Goal: Information Seeking & Learning: Learn about a topic

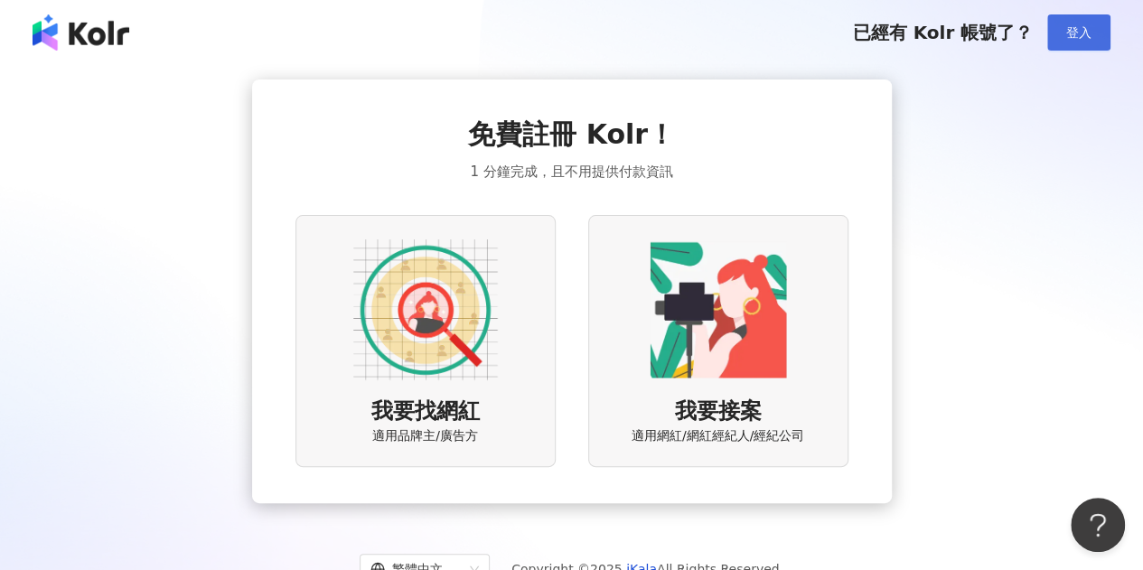
click at [1083, 25] on span "登入" at bounding box center [1078, 32] width 25 height 14
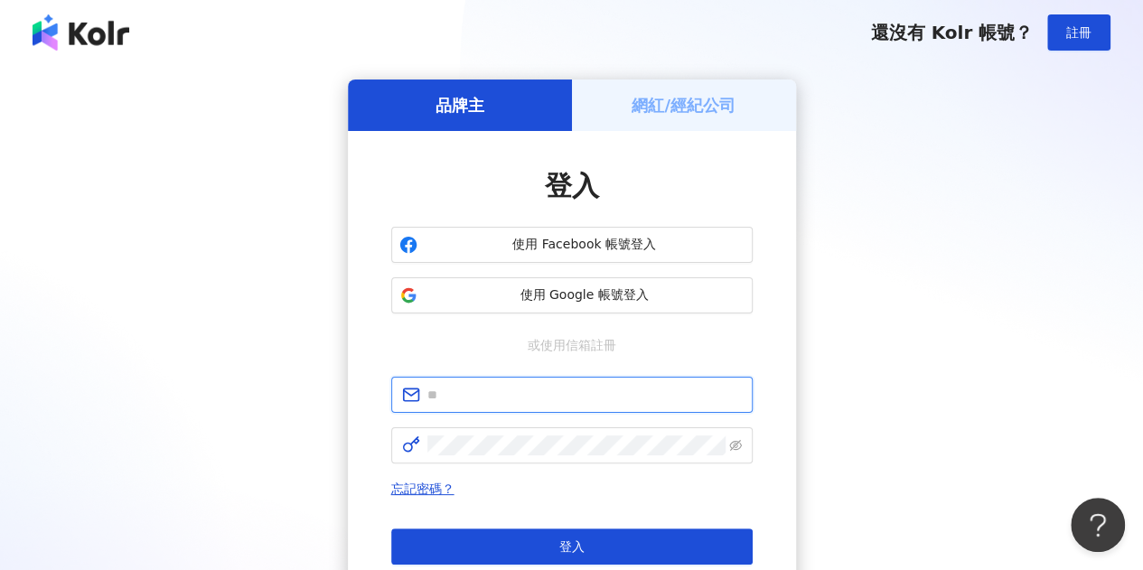
type input "**********"
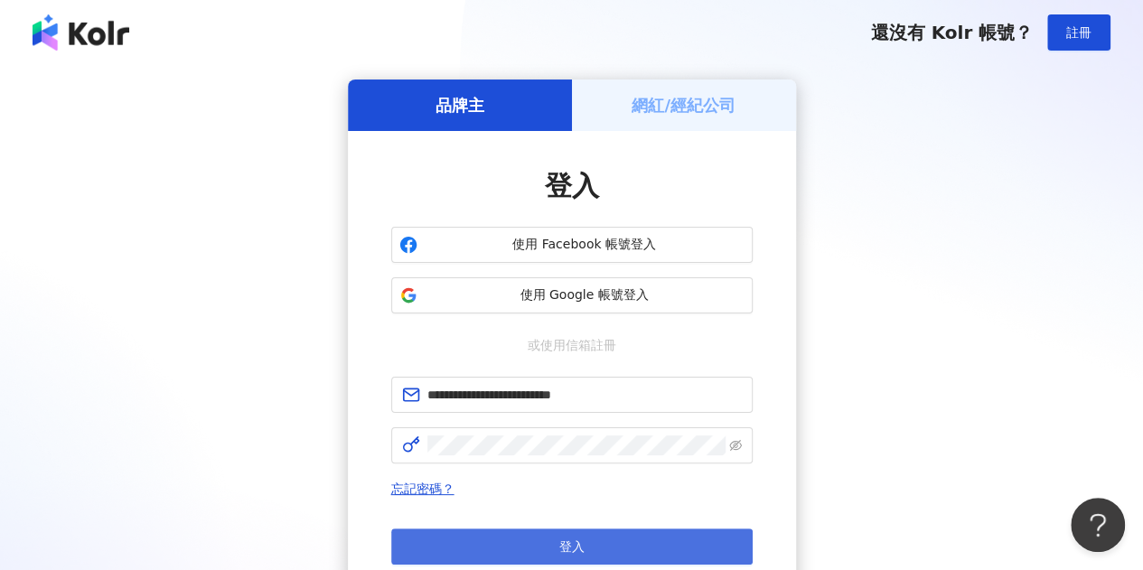
click at [604, 554] on button "登入" at bounding box center [571, 547] width 361 height 36
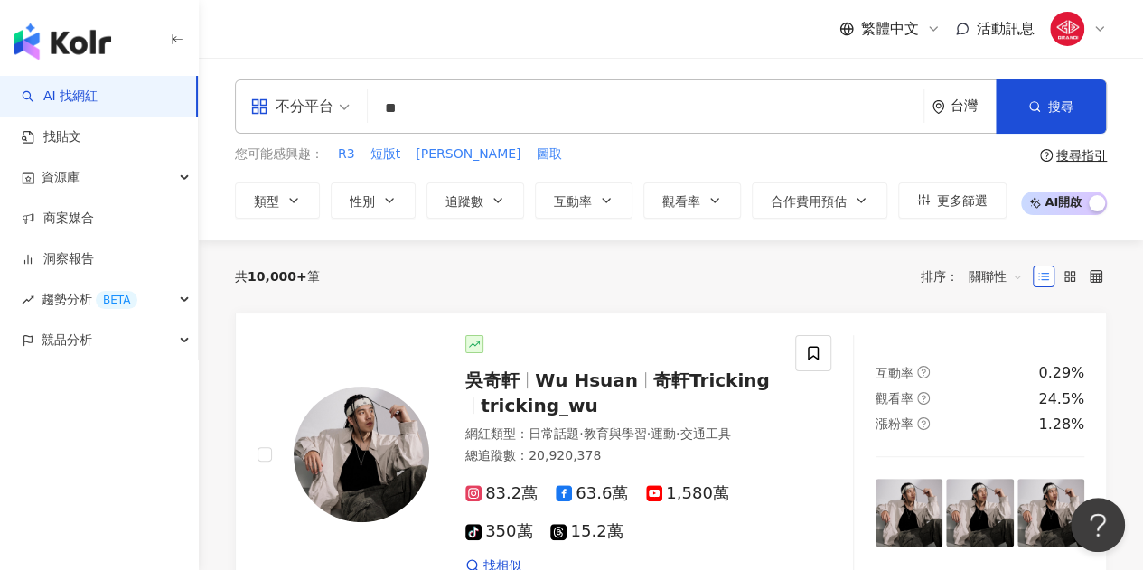
type input "**"
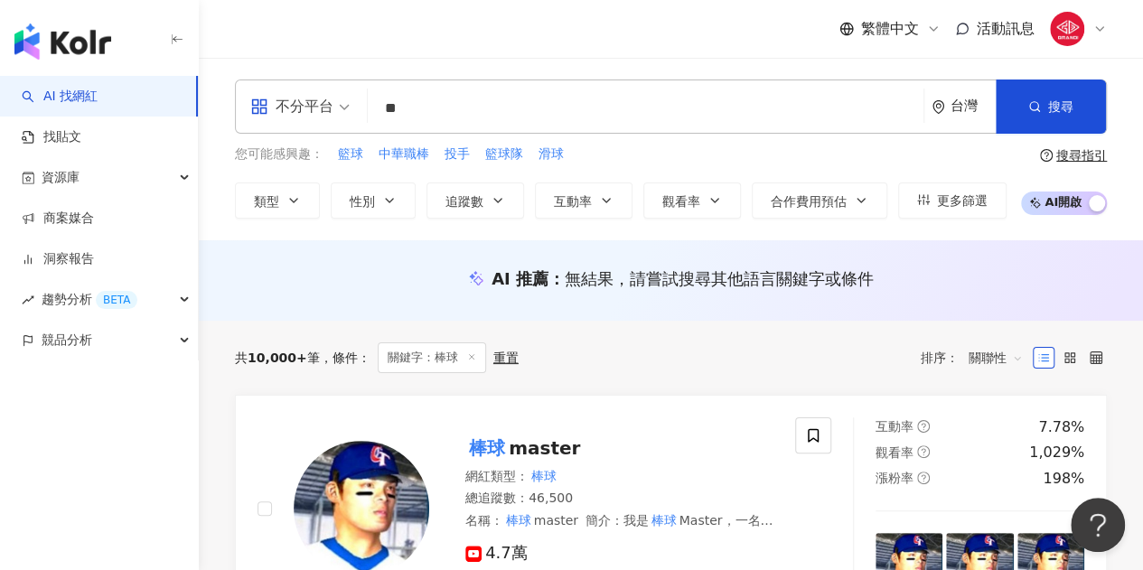
click at [829, 65] on div "不分平台 ** 台灣 搜尋 customizedTag 網紅類型 運動 / 棒球 棒球之神⚾️ tiktok-icon 5,457 追蹤者 棒球[PERSON…" at bounding box center [671, 149] width 944 height 183
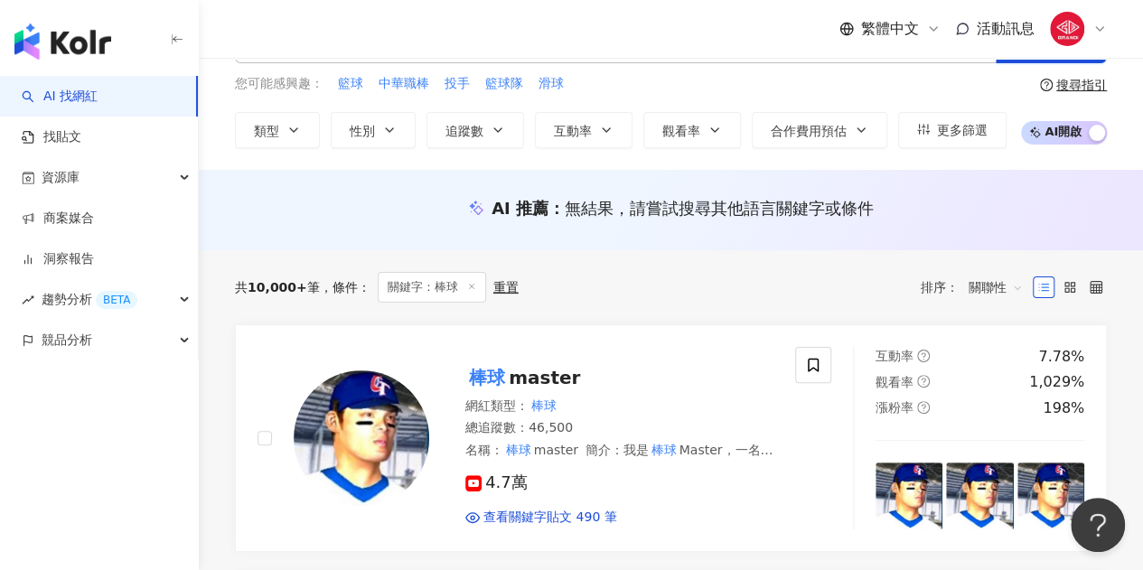
scroll to position [73, 0]
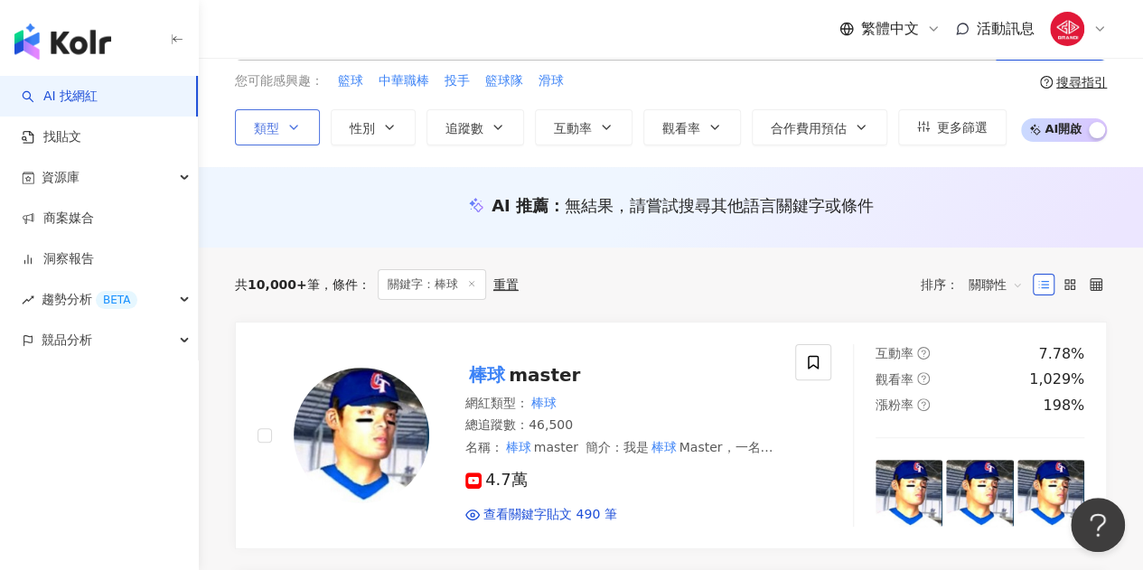
click at [274, 121] on span "類型" at bounding box center [266, 128] width 25 height 14
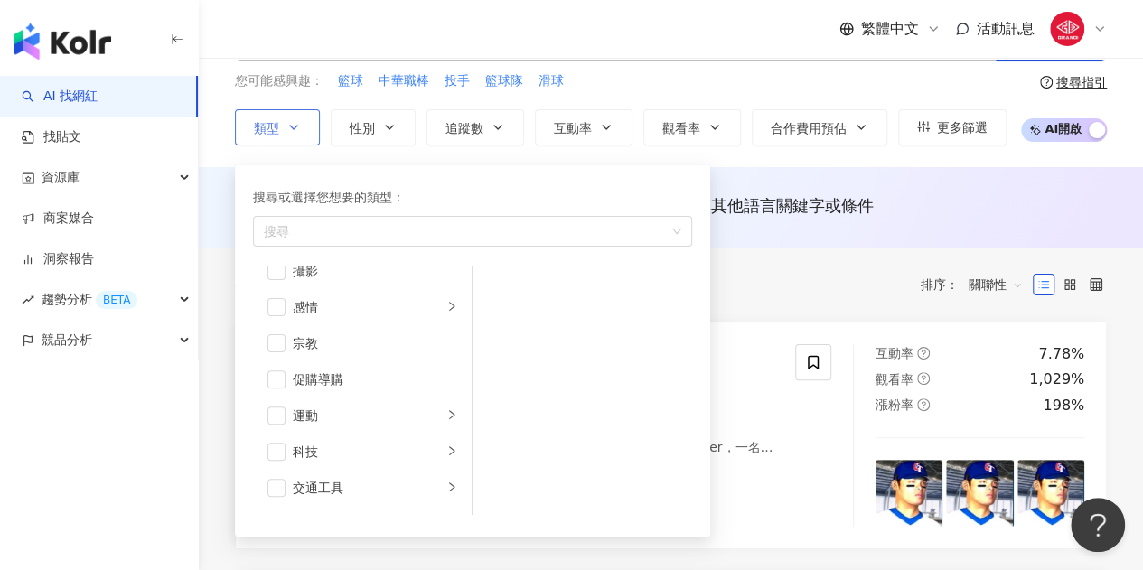
scroll to position [560, 0]
click at [276, 413] on span "button" at bounding box center [276, 415] width 18 height 18
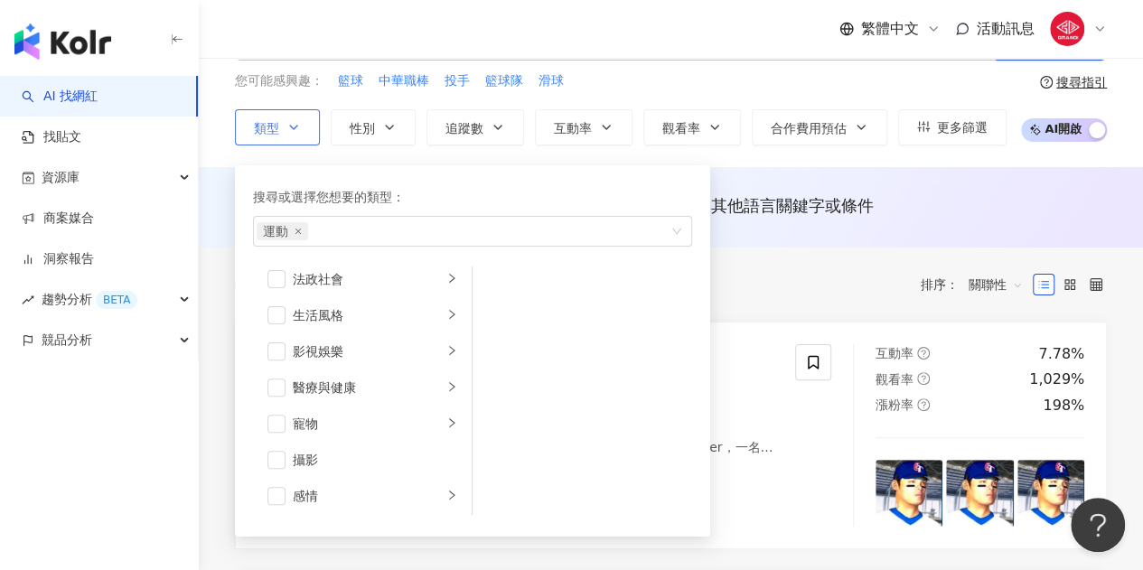
scroll to position [370, 0]
click at [276, 310] on span "button" at bounding box center [276, 315] width 18 height 18
click at [280, 353] on span "button" at bounding box center [276, 351] width 18 height 18
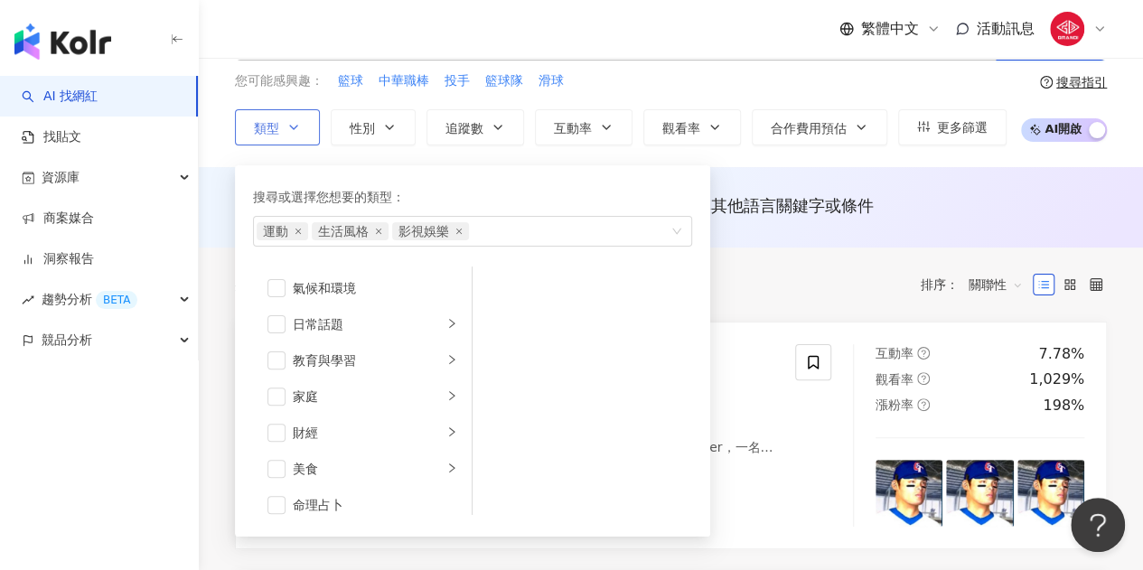
scroll to position [72, 0]
click at [276, 321] on span "button" at bounding box center [276, 324] width 18 height 18
click at [278, 354] on span "button" at bounding box center [276, 360] width 18 height 18
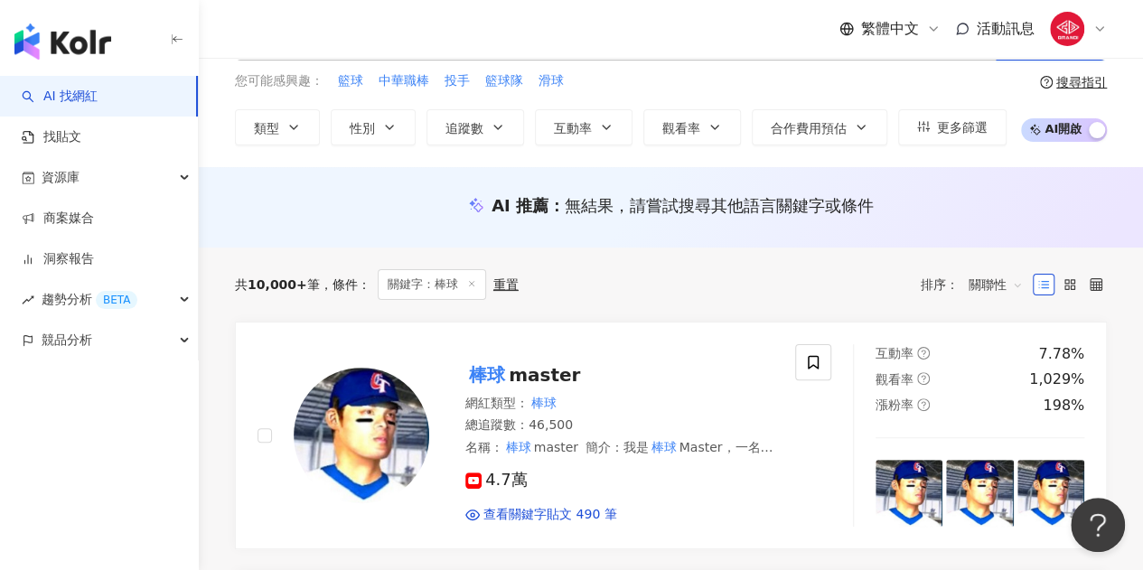
click at [800, 226] on div "AI 推薦 ： 無結果，請嘗試搜尋其他語言關鍵字或條件" at bounding box center [671, 210] width 944 height 33
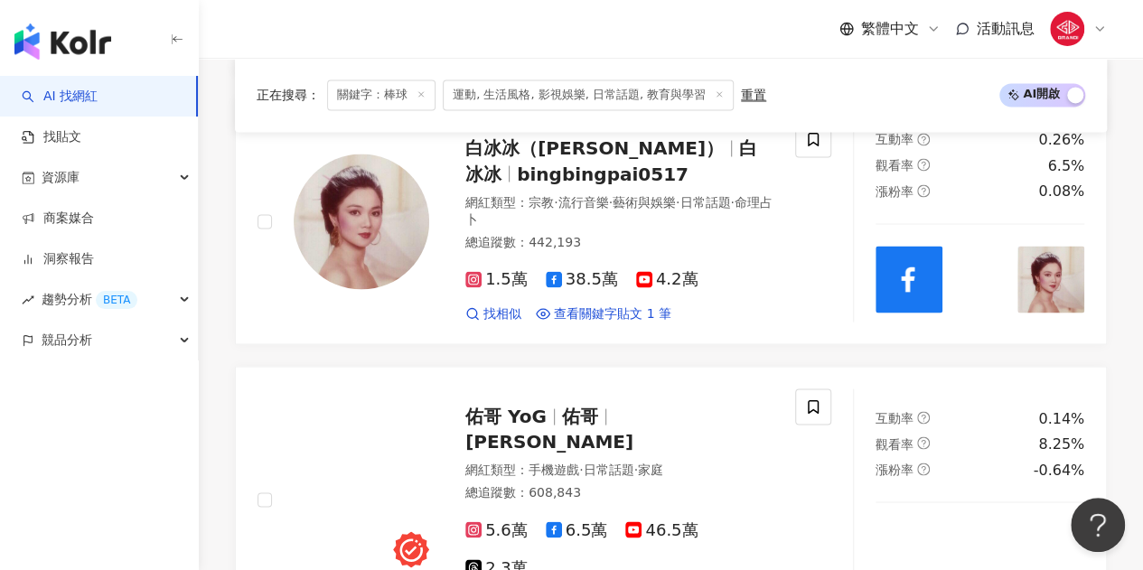
scroll to position [1564, 0]
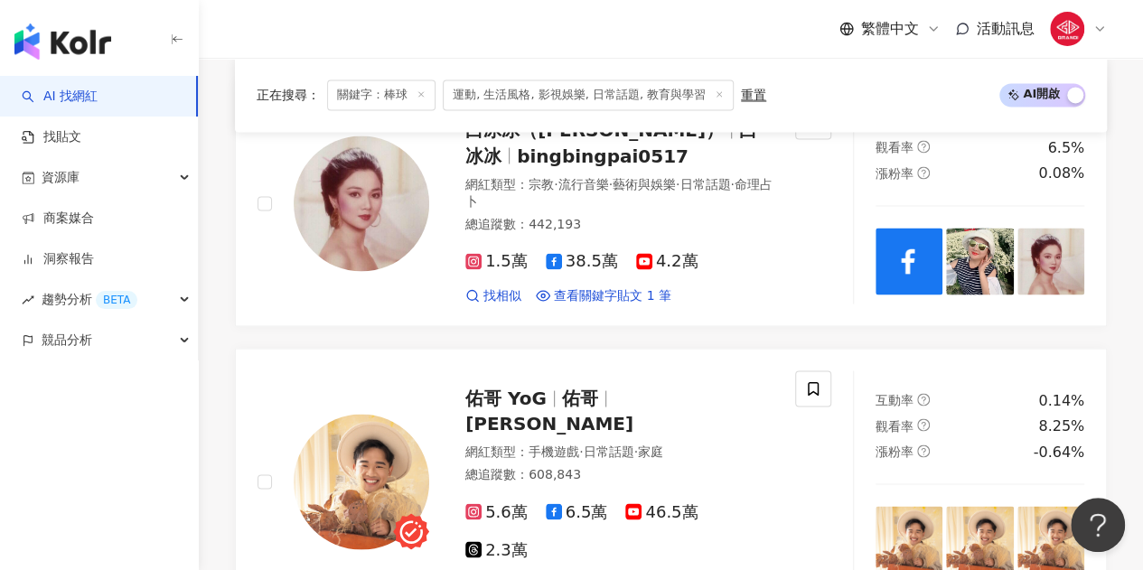
click at [741, 96] on div "重置" at bounding box center [753, 95] width 25 height 14
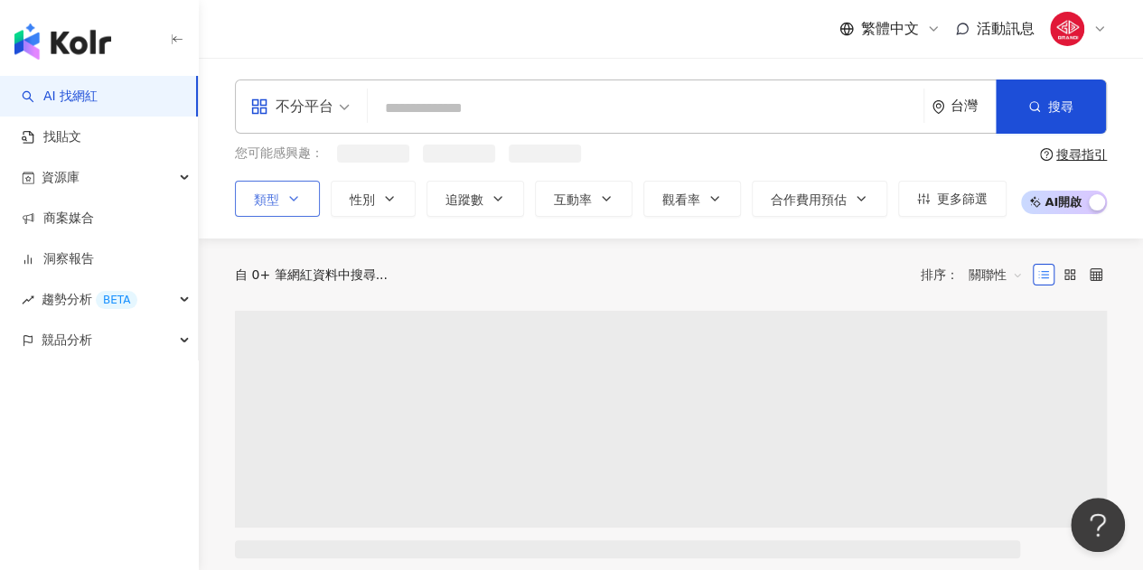
click at [286, 205] on icon "button" at bounding box center [293, 199] width 14 height 14
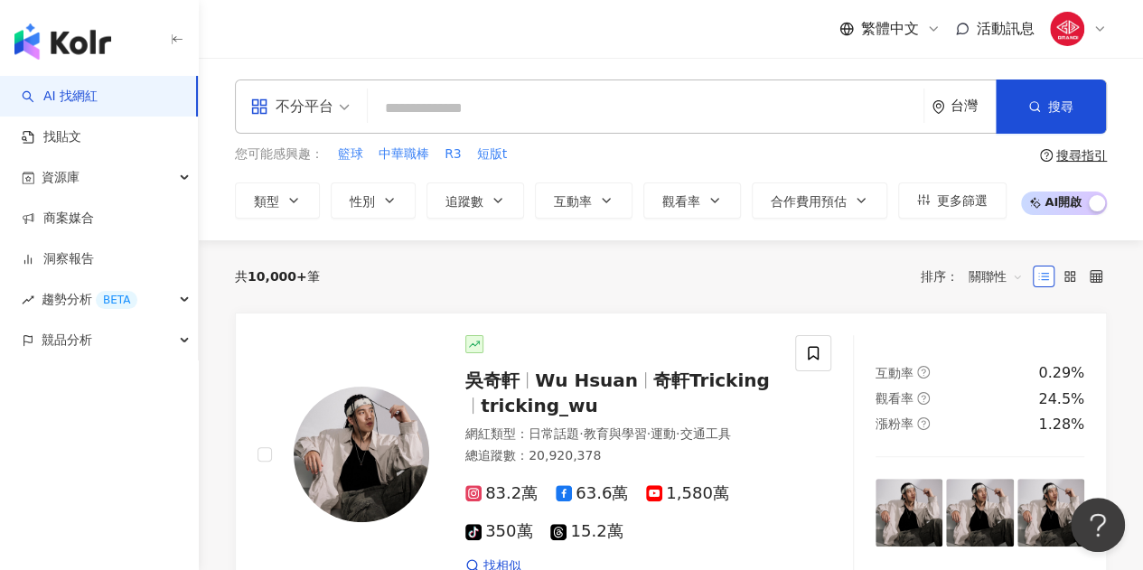
drag, startPoint x: 388, startPoint y: 111, endPoint x: 329, endPoint y: 115, distance: 58.8
click at [329, 115] on div "不分平台 台灣 搜尋 customizedTag 網紅類型 運動 / 棒球 棒球之神⚾️ tiktok-icon 5,457 追蹤者 棒球[PERSON_NA…" at bounding box center [671, 107] width 872 height 54
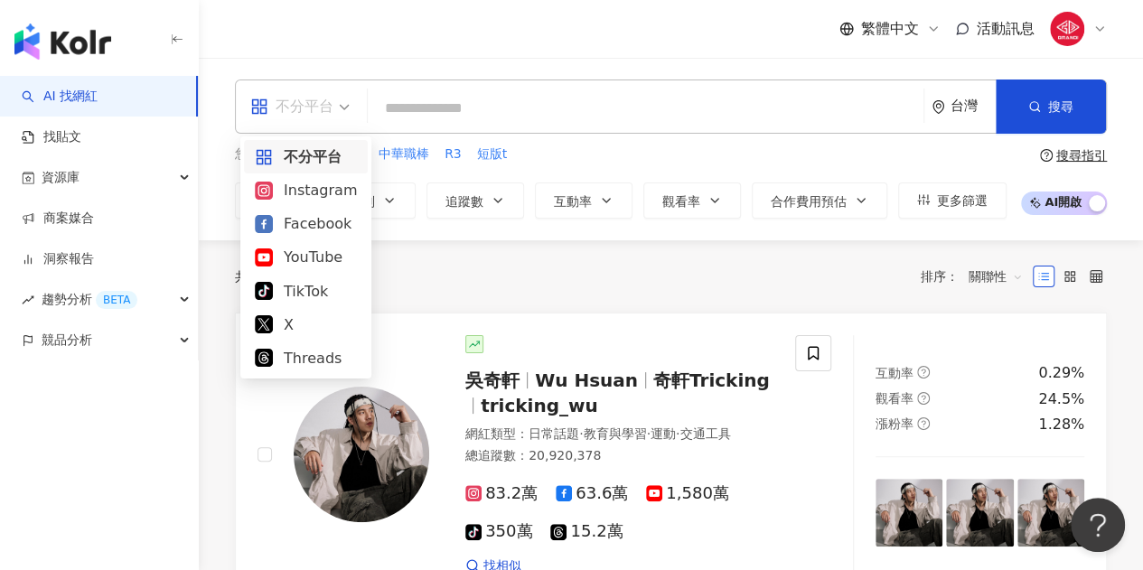
click at [329, 115] on div "不分平台" at bounding box center [291, 106] width 83 height 29
click at [342, 221] on div "Facebook" at bounding box center [306, 223] width 102 height 23
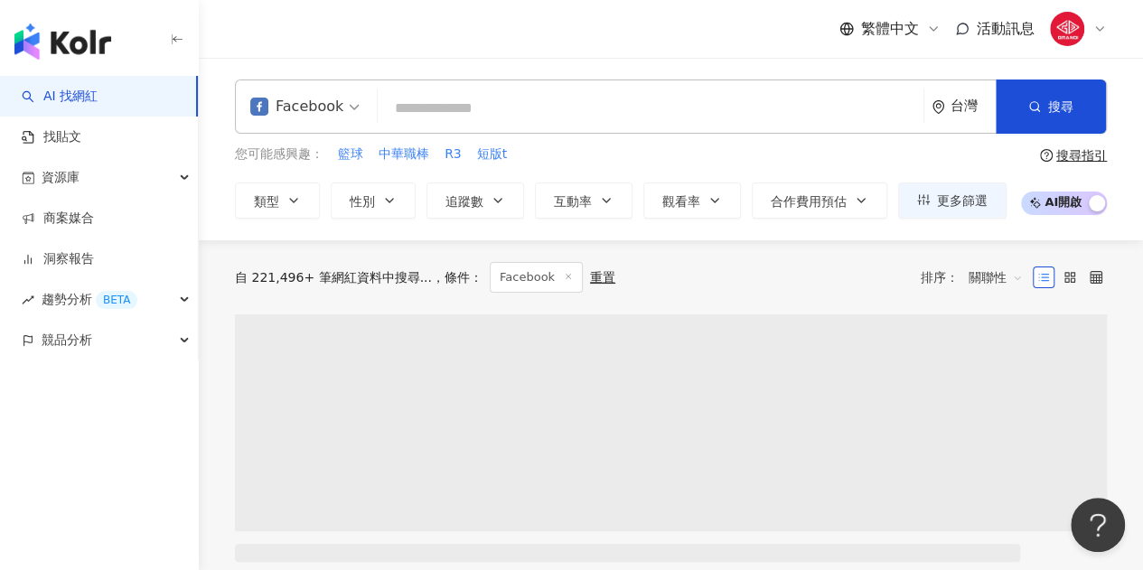
click at [354, 118] on span "Facebook" at bounding box center [304, 106] width 109 height 29
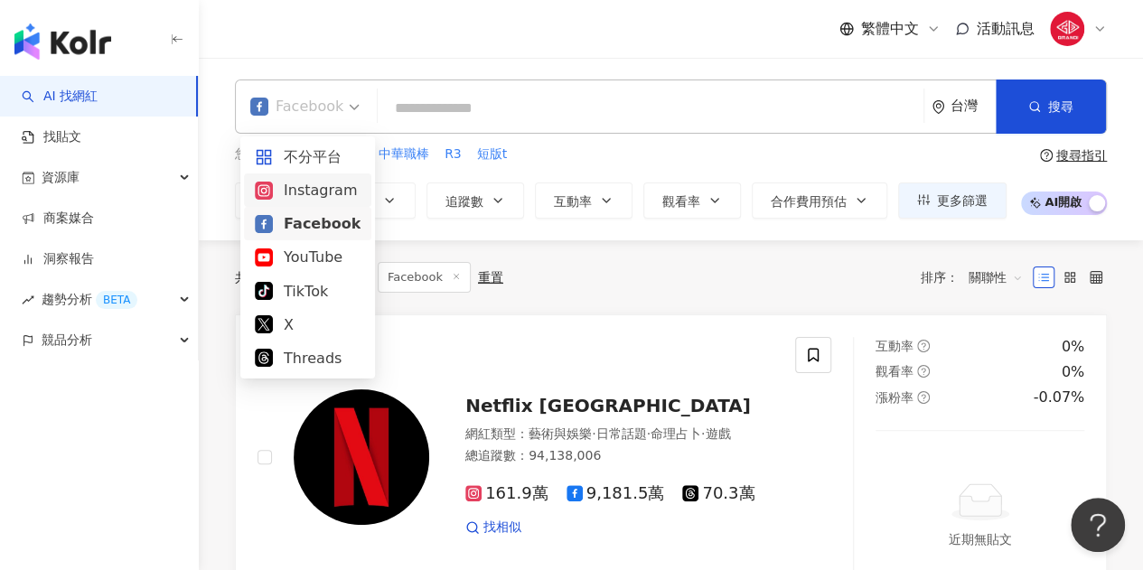
click at [337, 176] on div "Instagram" at bounding box center [307, 189] width 127 height 33
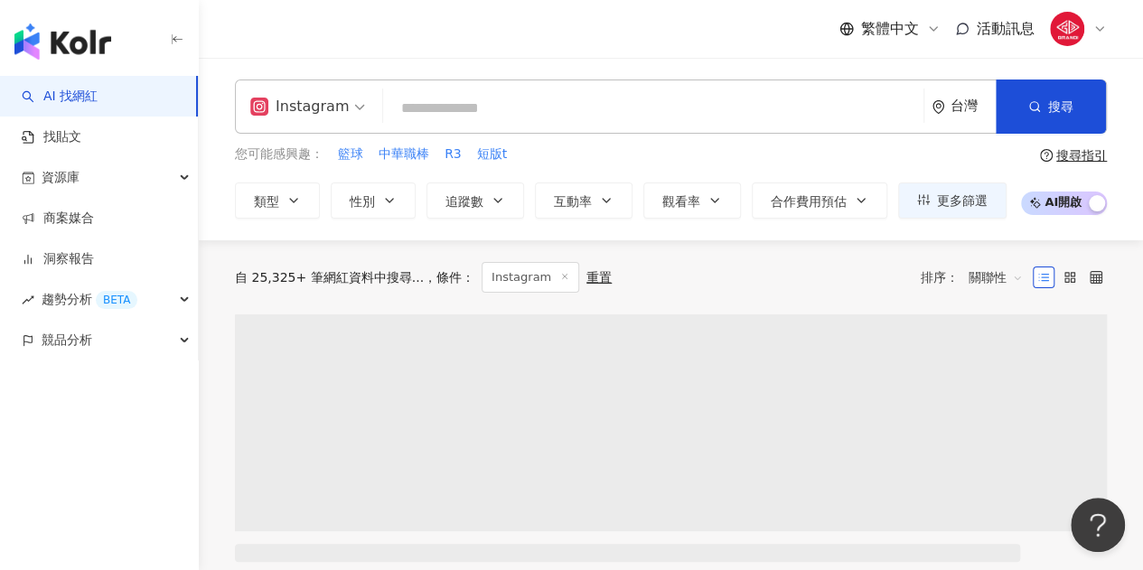
click at [424, 113] on input "search" at bounding box center [653, 108] width 526 height 34
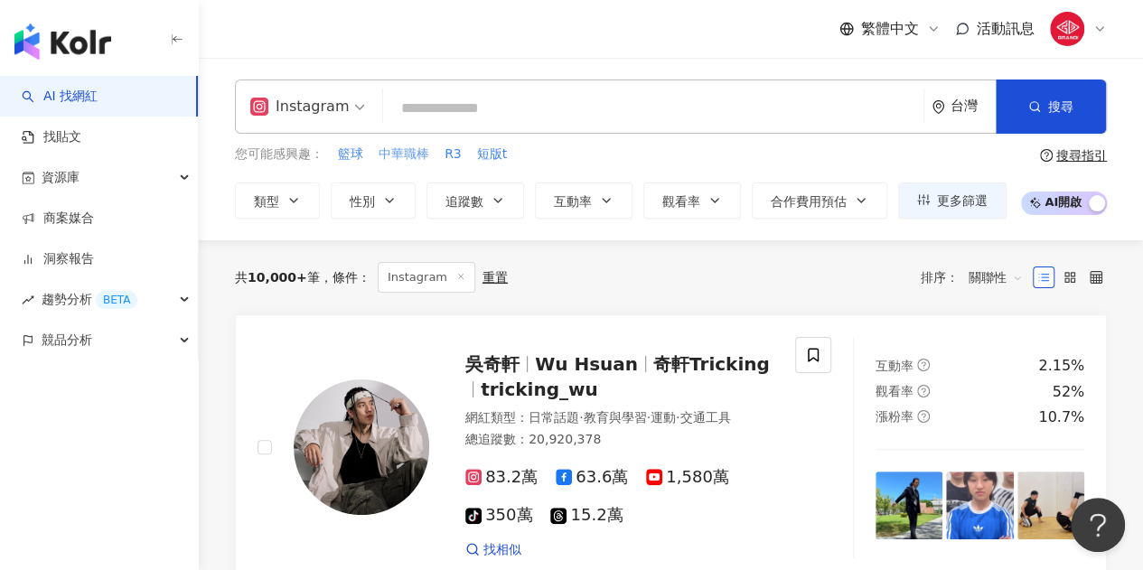
click at [410, 155] on span "中華職棒" at bounding box center [404, 154] width 51 height 18
type input "****"
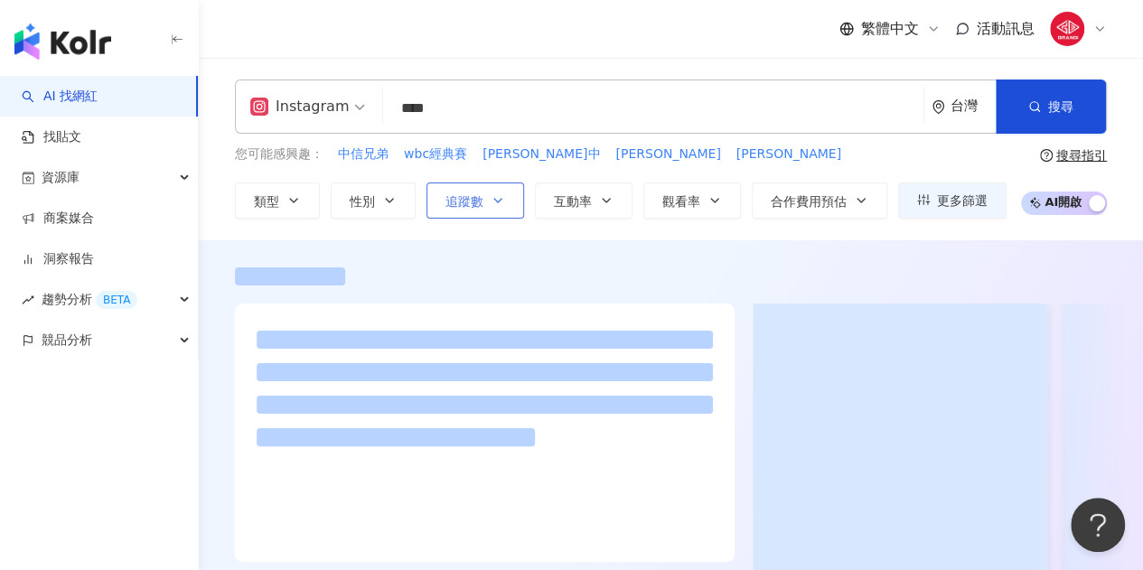
click at [469, 207] on span "追蹤數" at bounding box center [464, 201] width 38 height 14
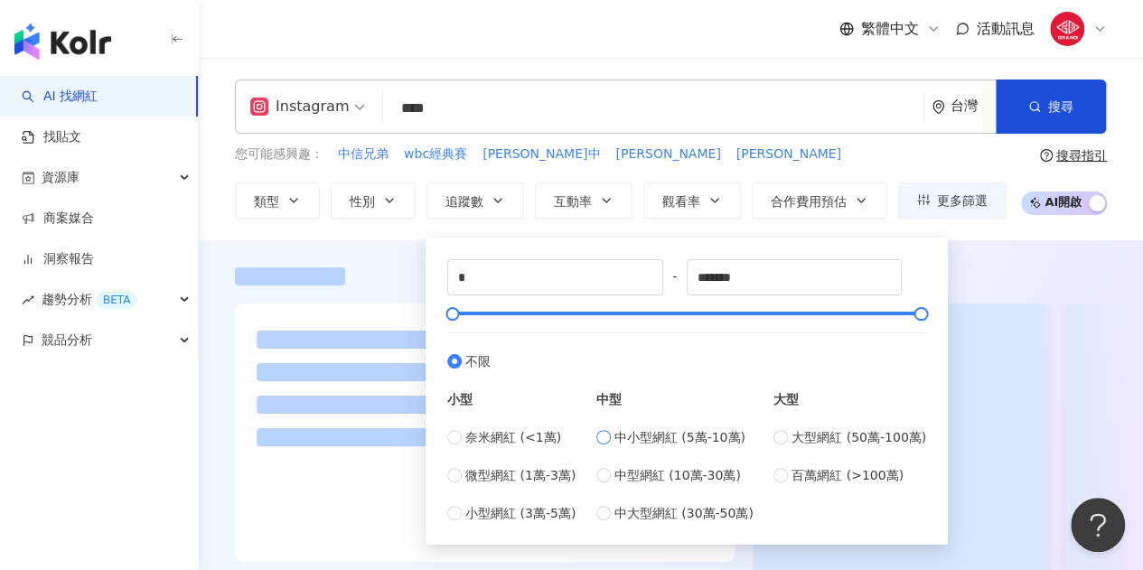
click at [618, 440] on label "中小型網紅 (5萬-10萬)" at bounding box center [674, 437] width 157 height 20
type input "*****"
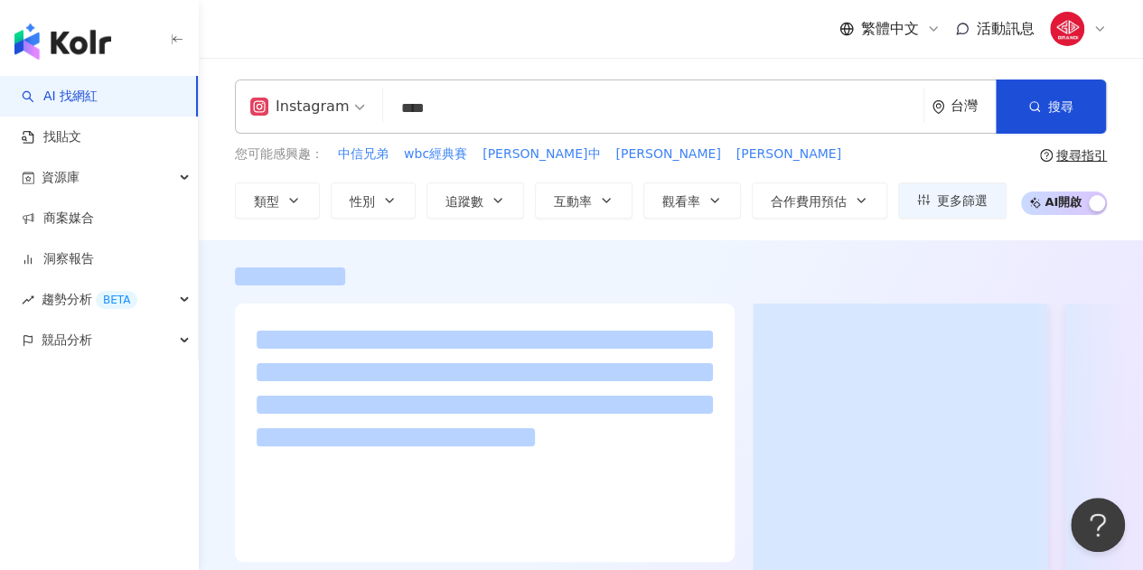
click at [379, 255] on div at bounding box center [671, 417] width 944 height 354
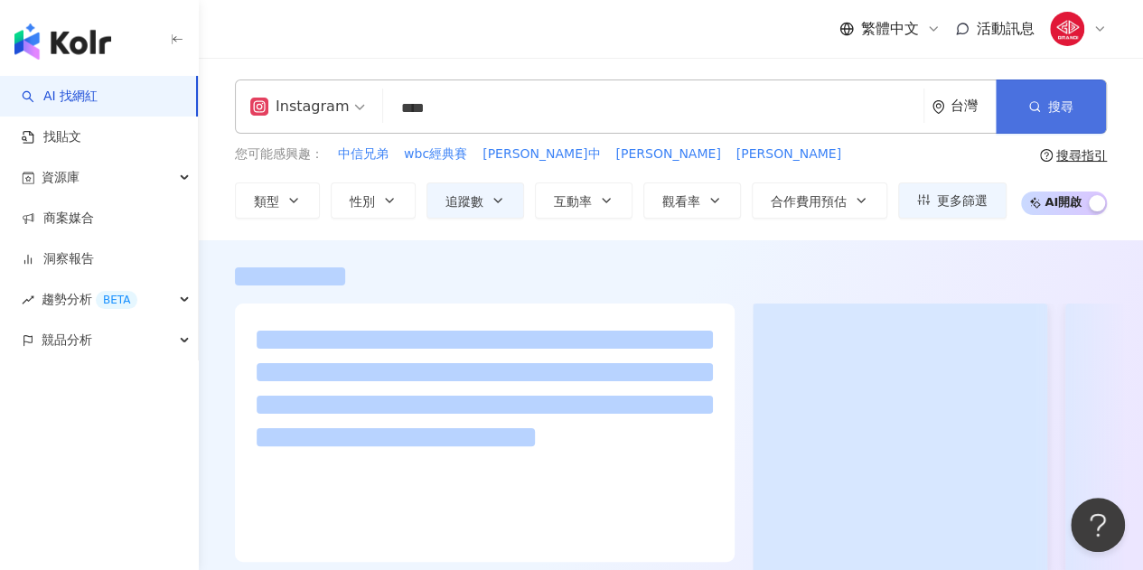
click at [1064, 117] on button "搜尋" at bounding box center [1051, 107] width 110 height 54
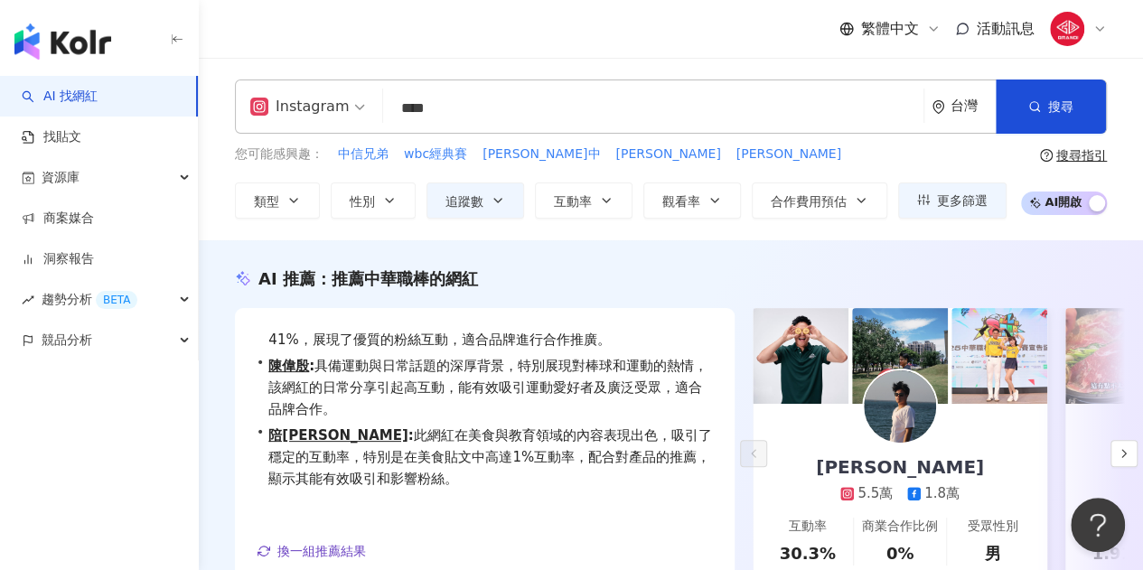
click at [316, 120] on div "Instagram" at bounding box center [299, 106] width 98 height 29
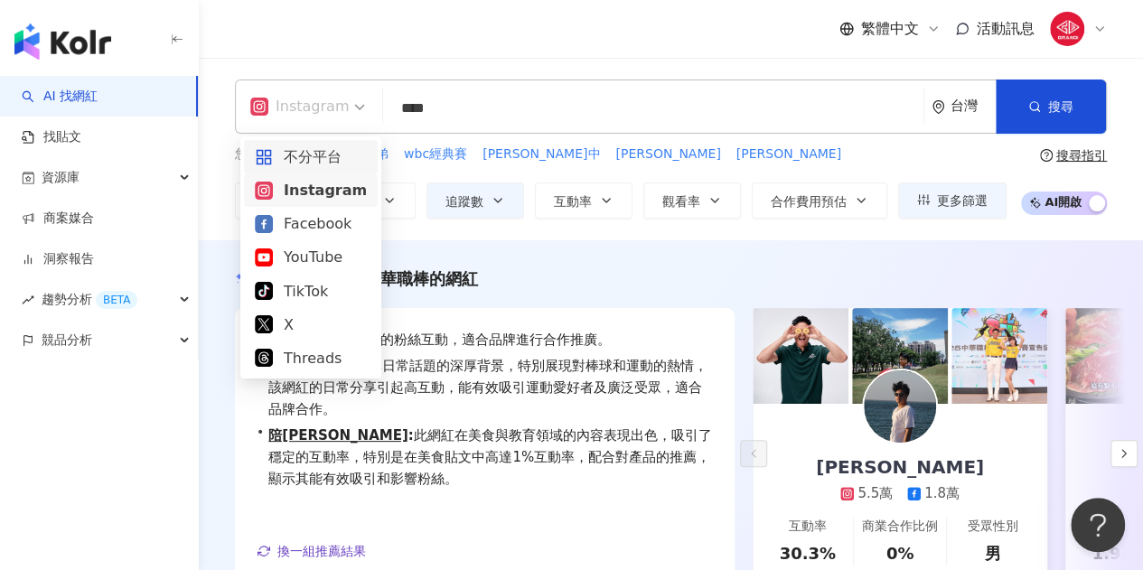
click at [318, 156] on div "不分平台" at bounding box center [311, 156] width 112 height 23
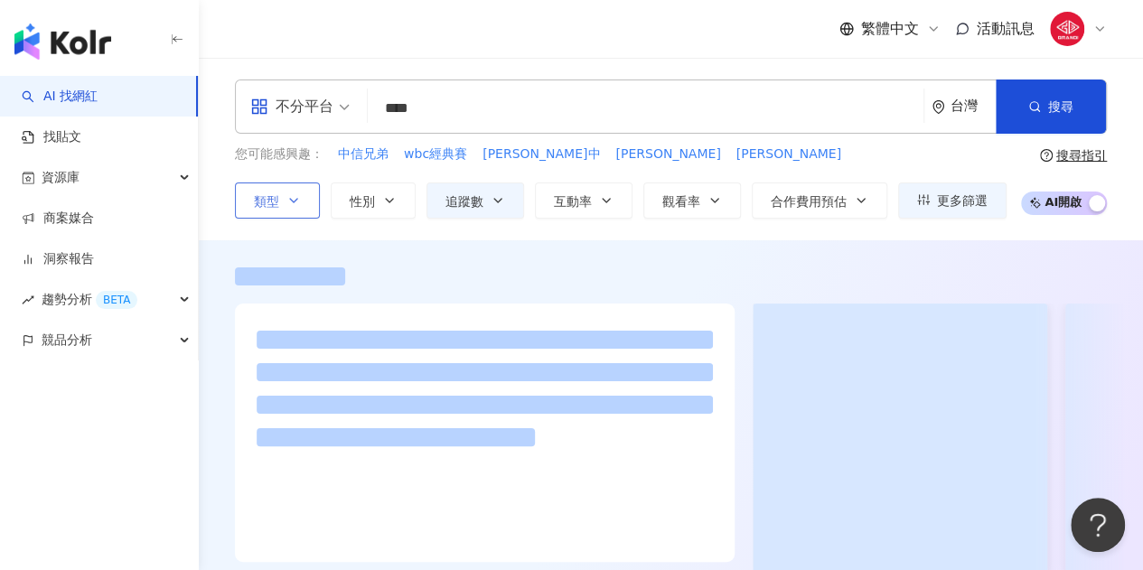
click at [286, 209] on button "類型" at bounding box center [277, 201] width 85 height 36
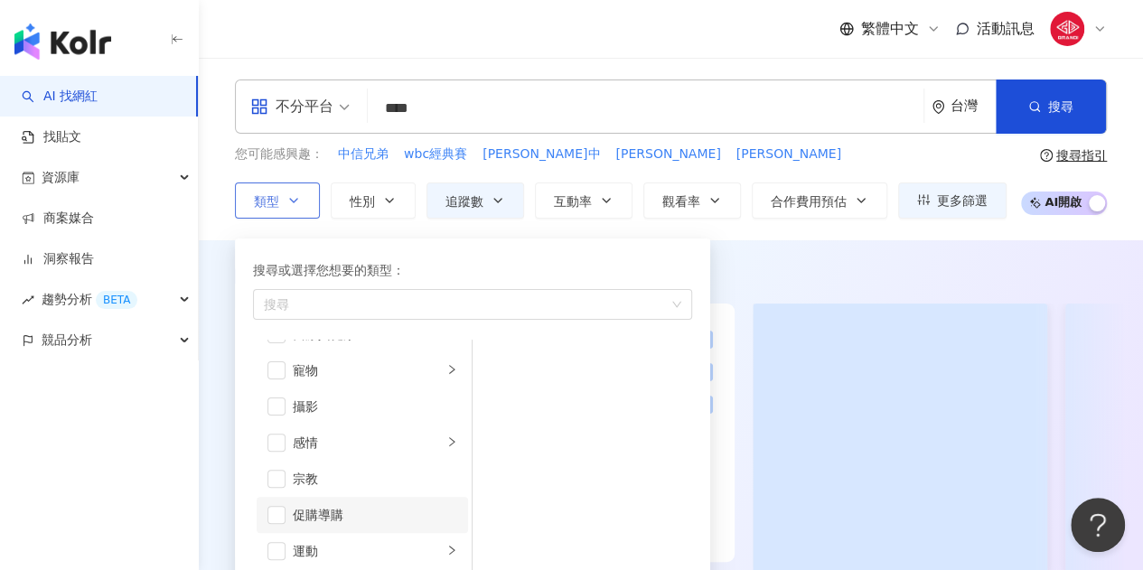
scroll to position [625, 0]
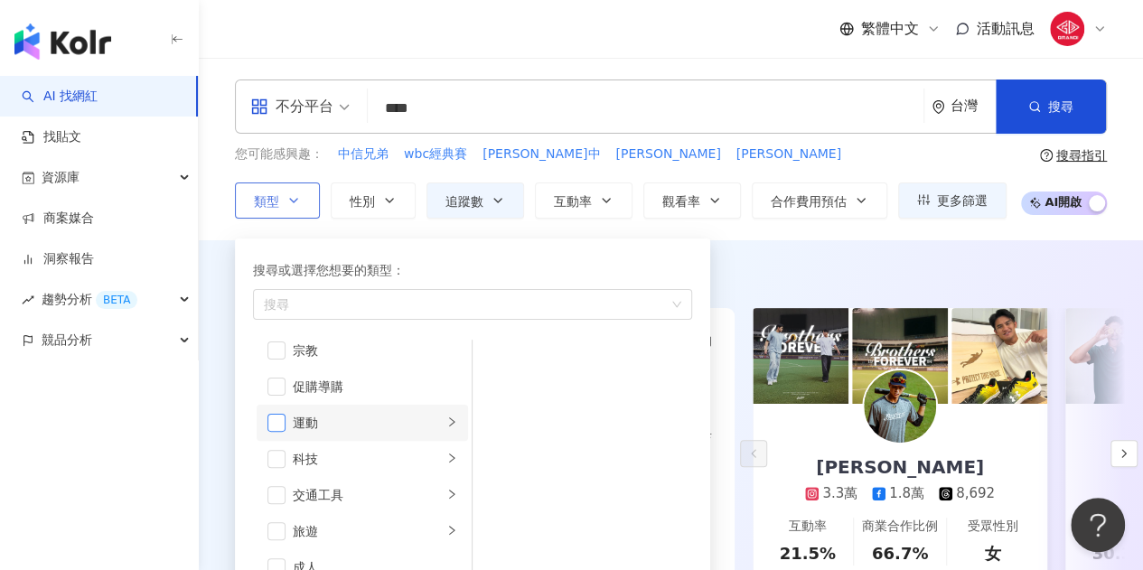
click at [282, 421] on span "button" at bounding box center [276, 423] width 18 height 18
click at [576, 230] on div "搜尋或選擇您想要的類型： 運動 藝術與娛樂 美妝時尚 氣候和環境 日常話題 教育與學習 家庭 財經 美食 命理占卜 遊戲 法政社會 生活風格 影視娛樂 醫療與…" at bounding box center [465, 420] width 461 height 380
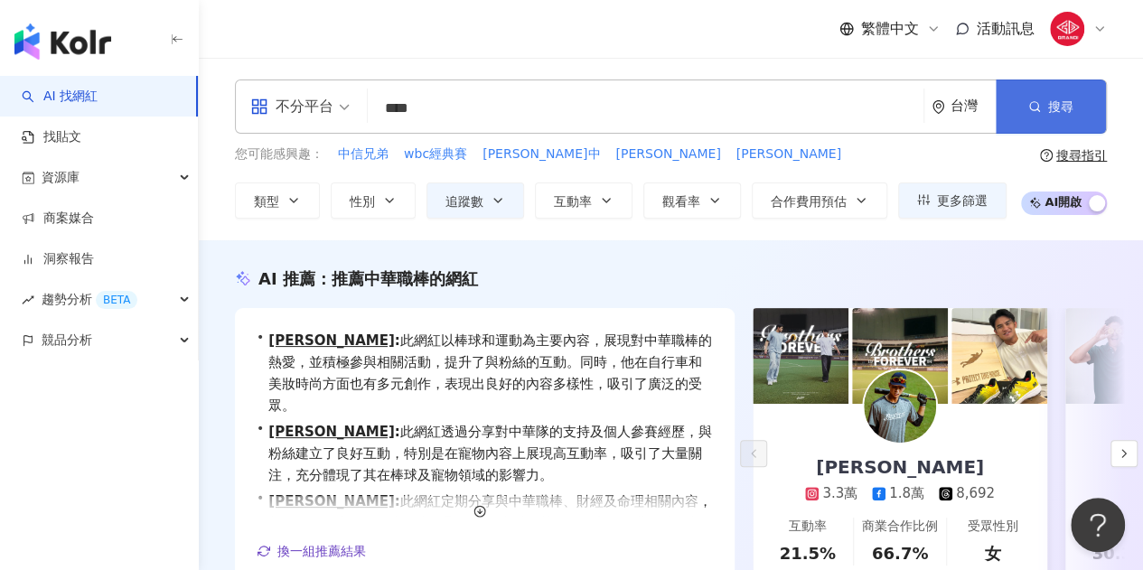
click at [1045, 102] on button "搜尋" at bounding box center [1051, 107] width 110 height 54
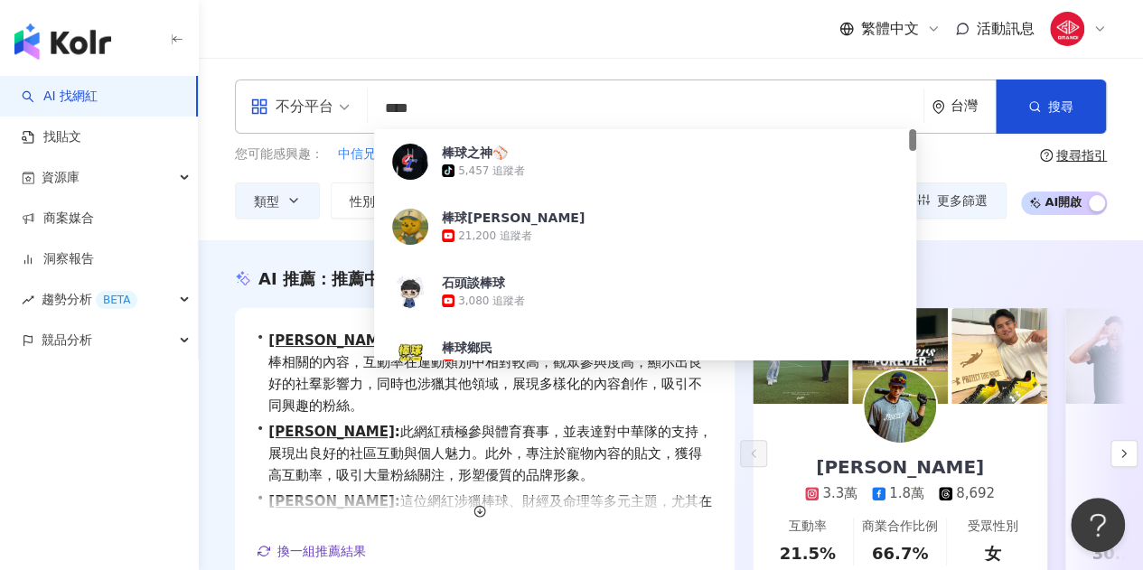
click at [417, 120] on input "****" at bounding box center [645, 108] width 541 height 34
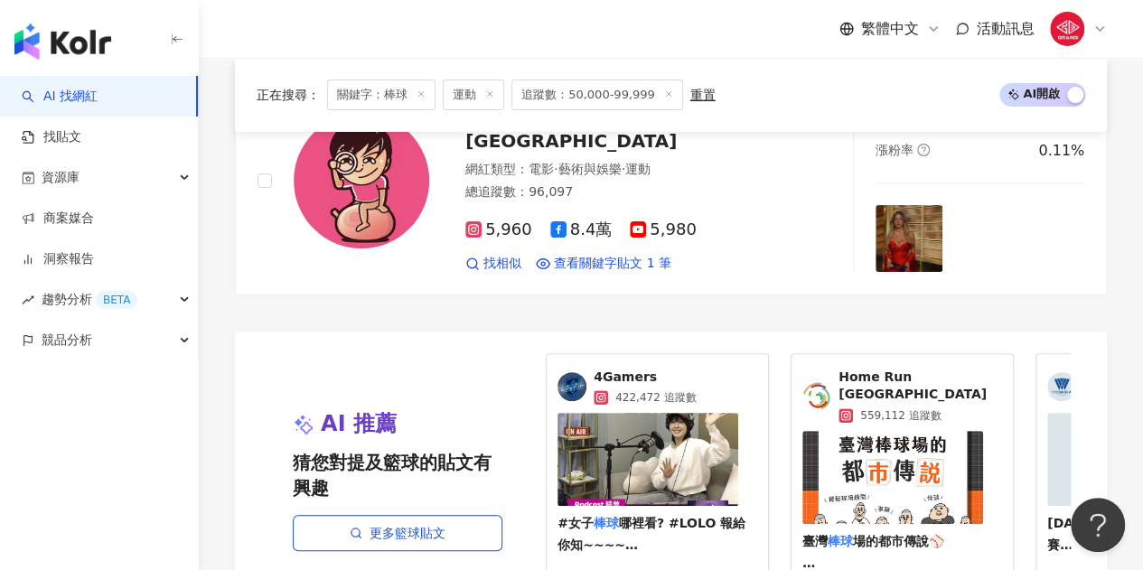
scroll to position [3514, 0]
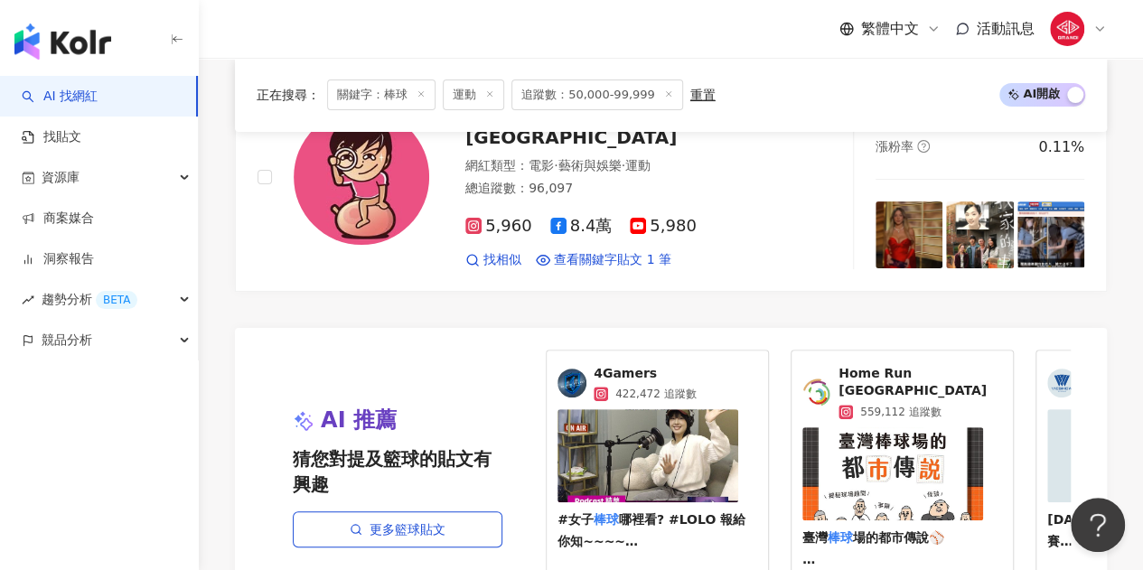
type input "**"
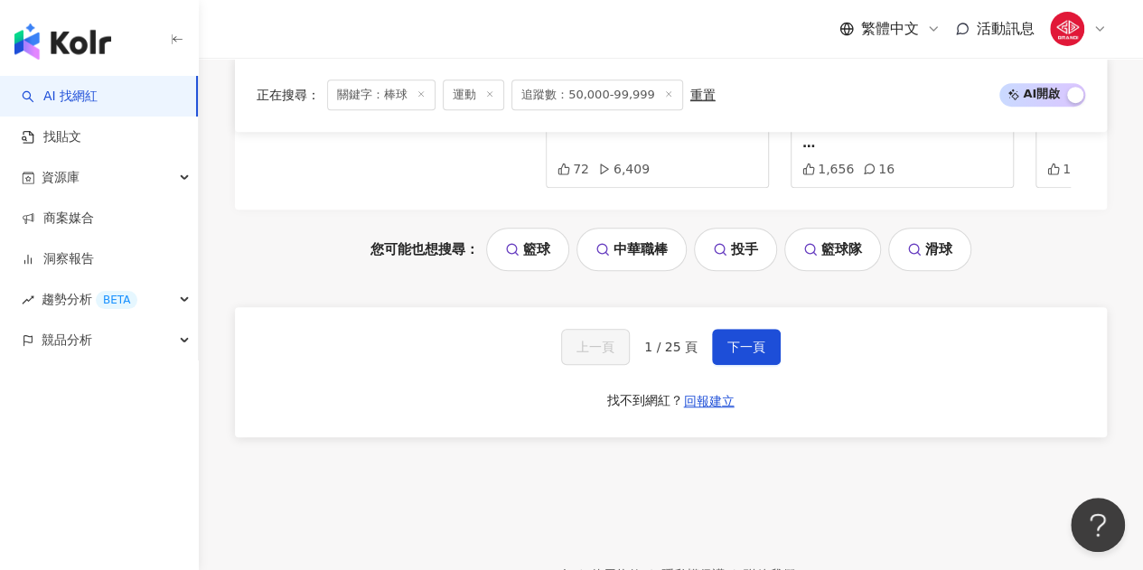
scroll to position [3931, 0]
click at [728, 339] on span "下一頁" at bounding box center [746, 346] width 38 height 14
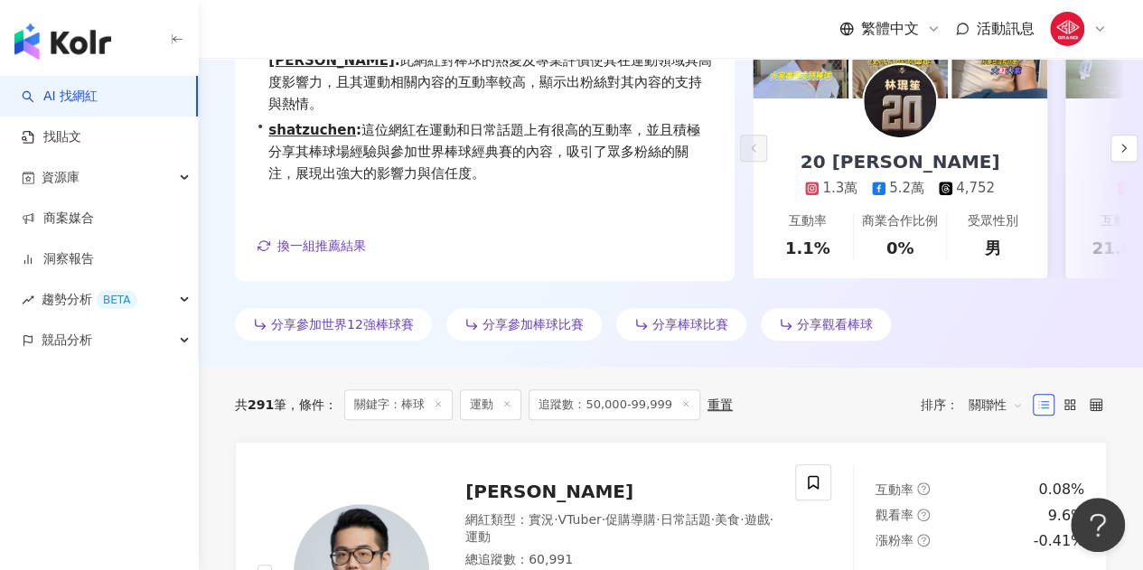
scroll to position [220, 0]
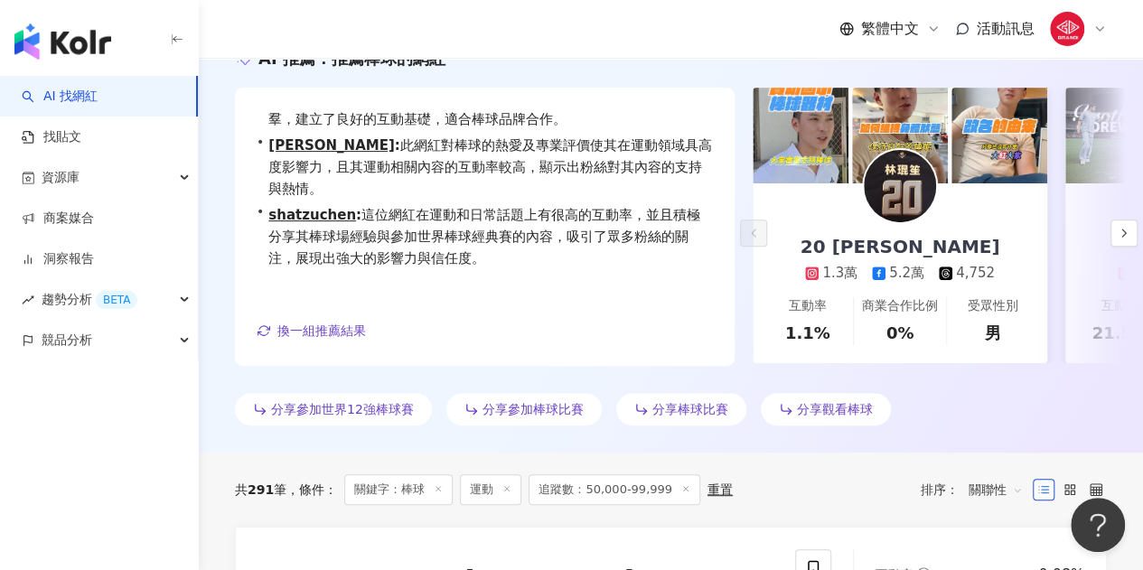
click at [347, 420] on div "分享參加世界12強棒球賽" at bounding box center [333, 409] width 197 height 33
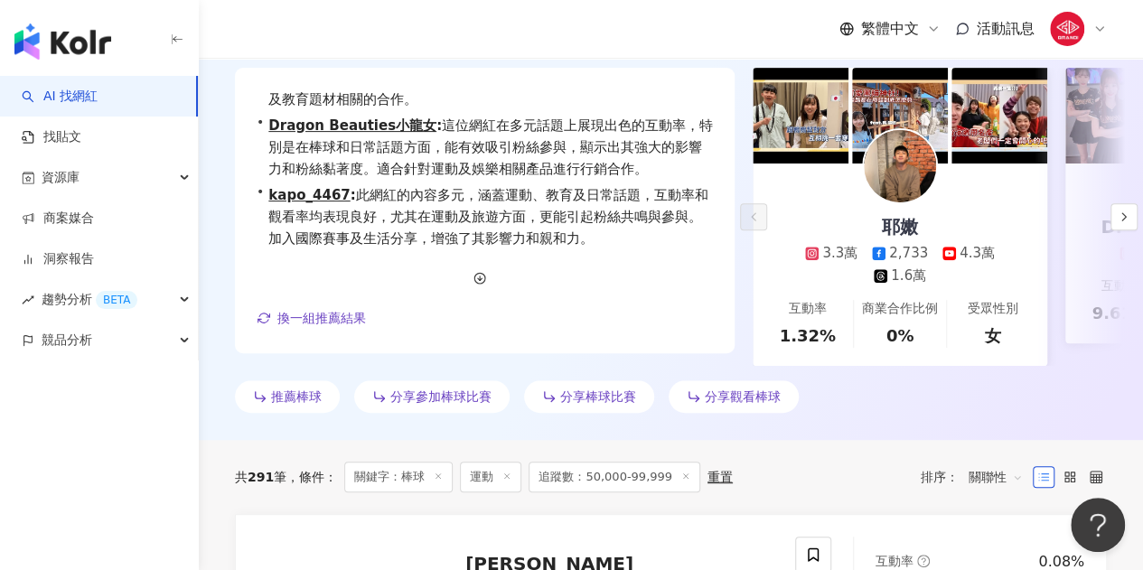
scroll to position [0, 0]
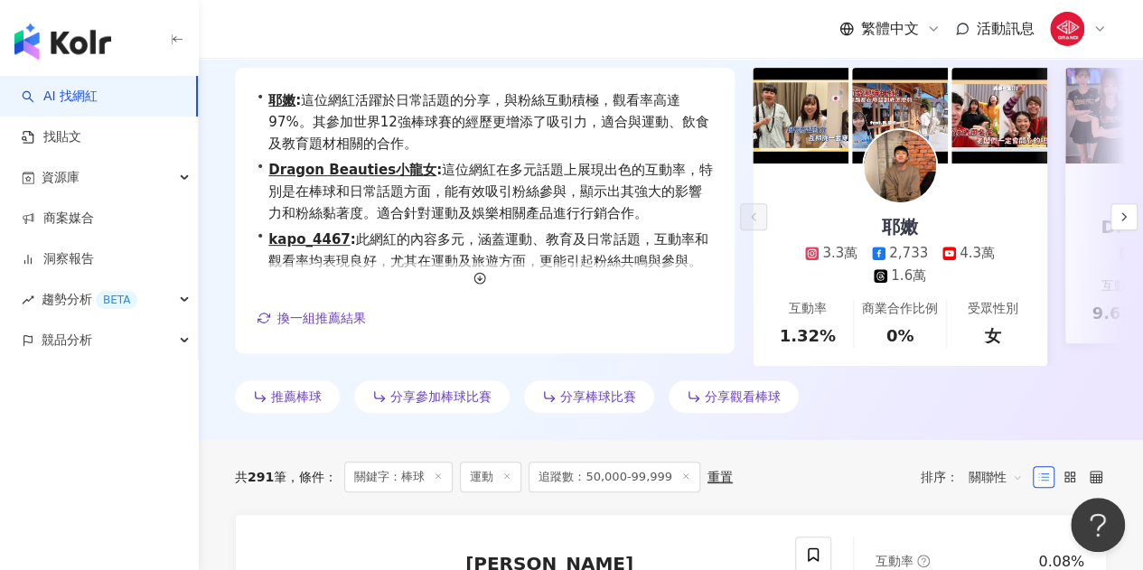
click at [622, 404] on span "分享棒球比賽" at bounding box center [598, 396] width 76 height 14
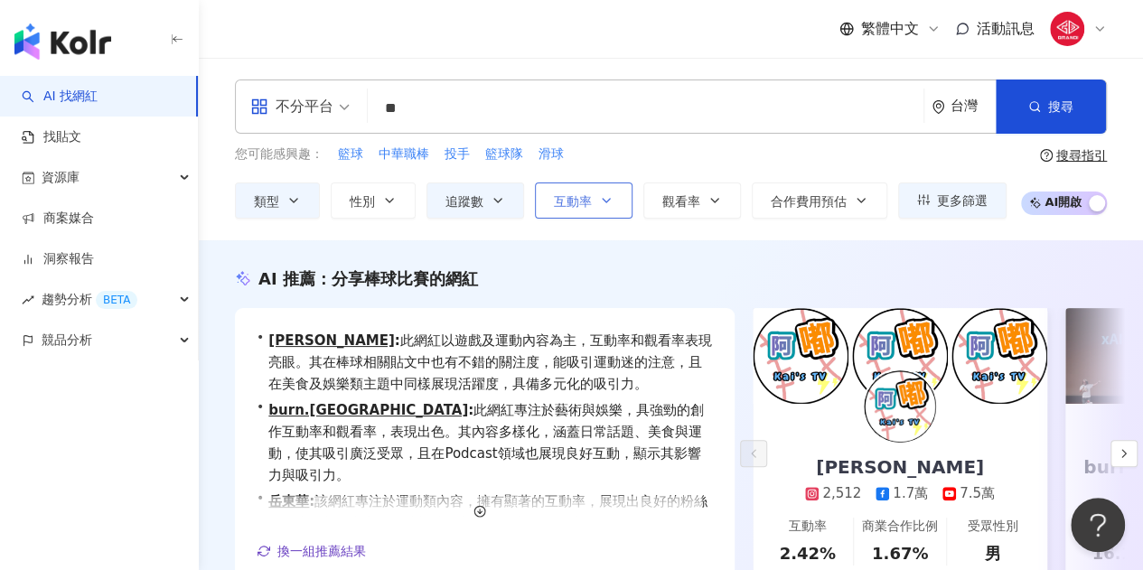
click at [572, 194] on span "互動率" at bounding box center [573, 201] width 38 height 14
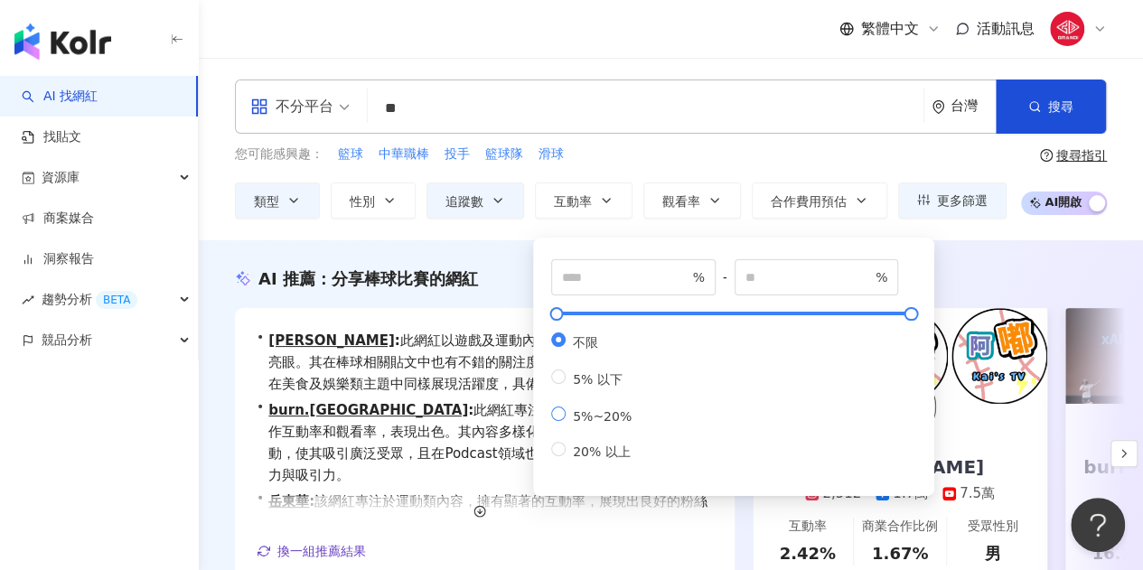
click at [592, 418] on span "5%~20%" at bounding box center [602, 416] width 73 height 14
type input "*"
type input "**"
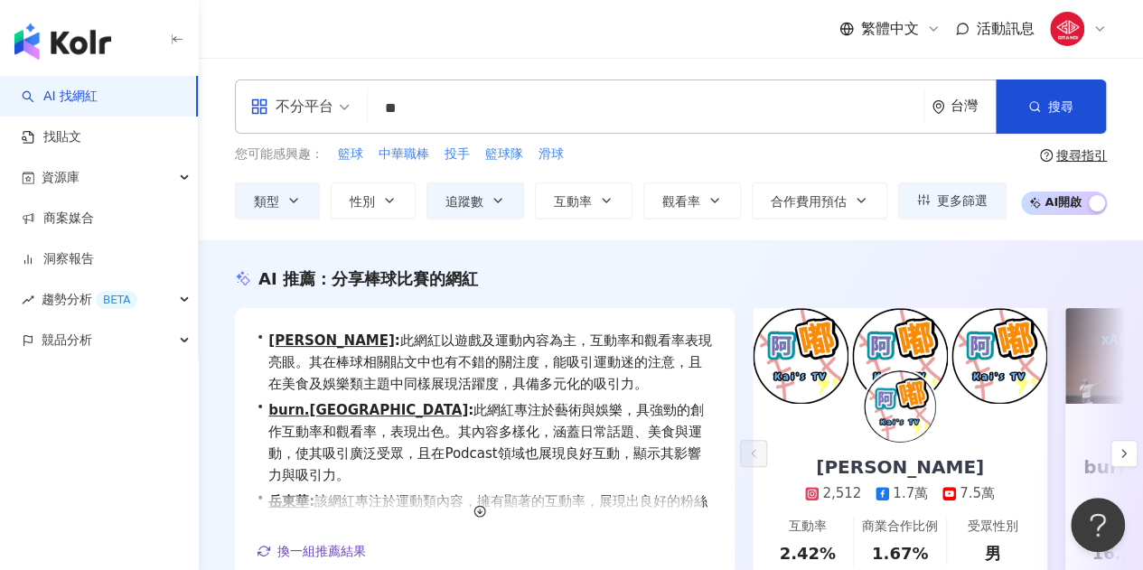
click at [721, 172] on div "您可能感興趣： 籃球 中華職棒 投手 籃球隊 滑球 類型 性別 追蹤數 互動率 觀看率 合作費用預估 更多篩選 ***** - ***** 不限 小型 奈米網…" at bounding box center [621, 182] width 772 height 74
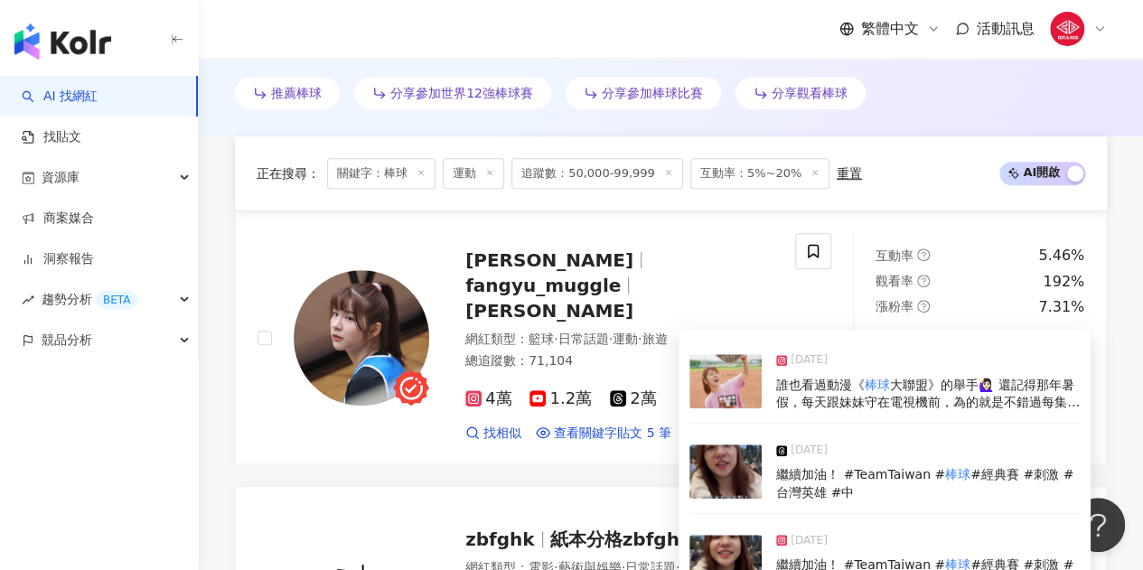
scroll to position [889, 0]
